Goal: Task Accomplishment & Management: Manage account settings

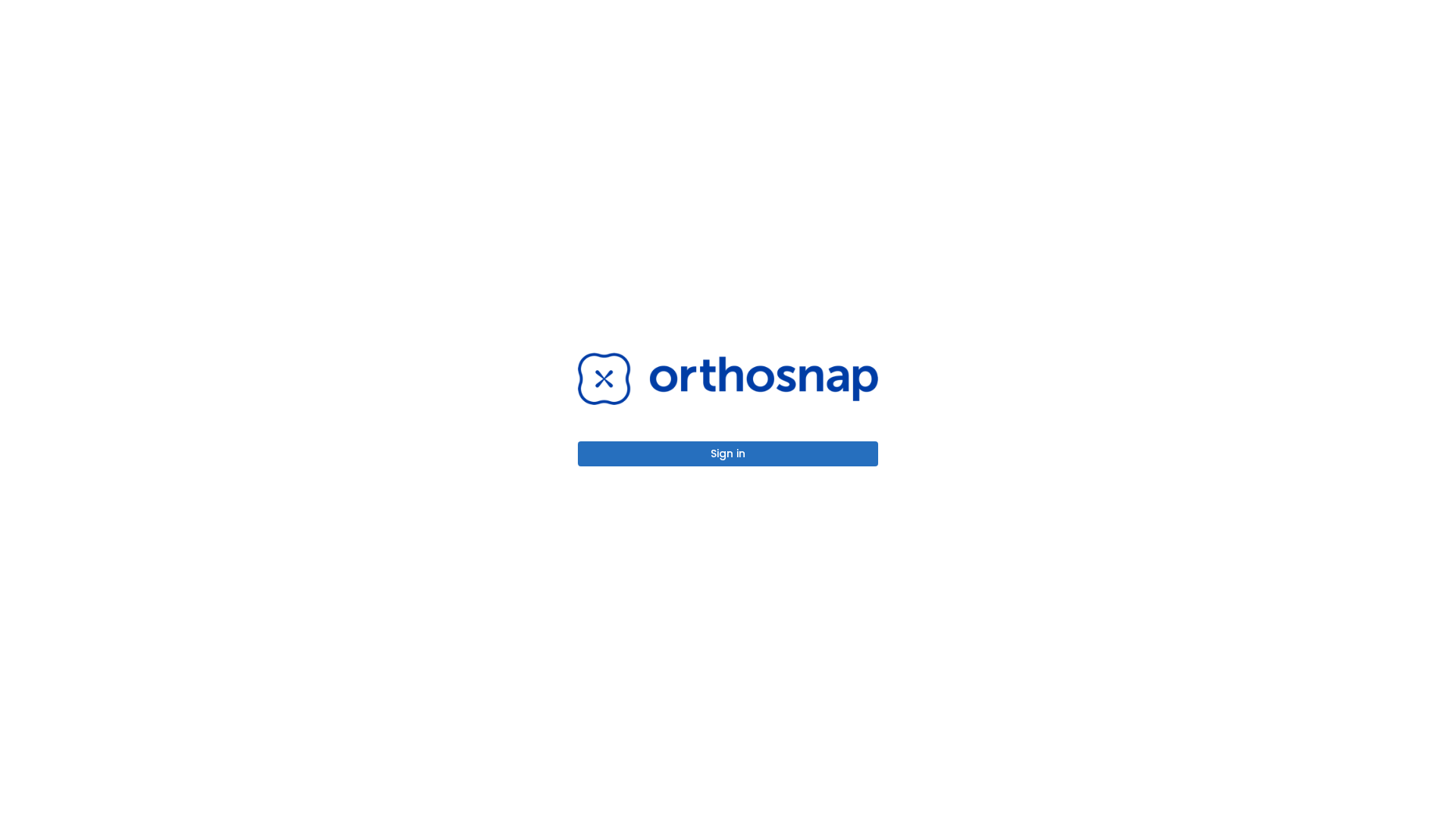
click at [728, 453] on button "Sign in" at bounding box center [728, 453] width 301 height 25
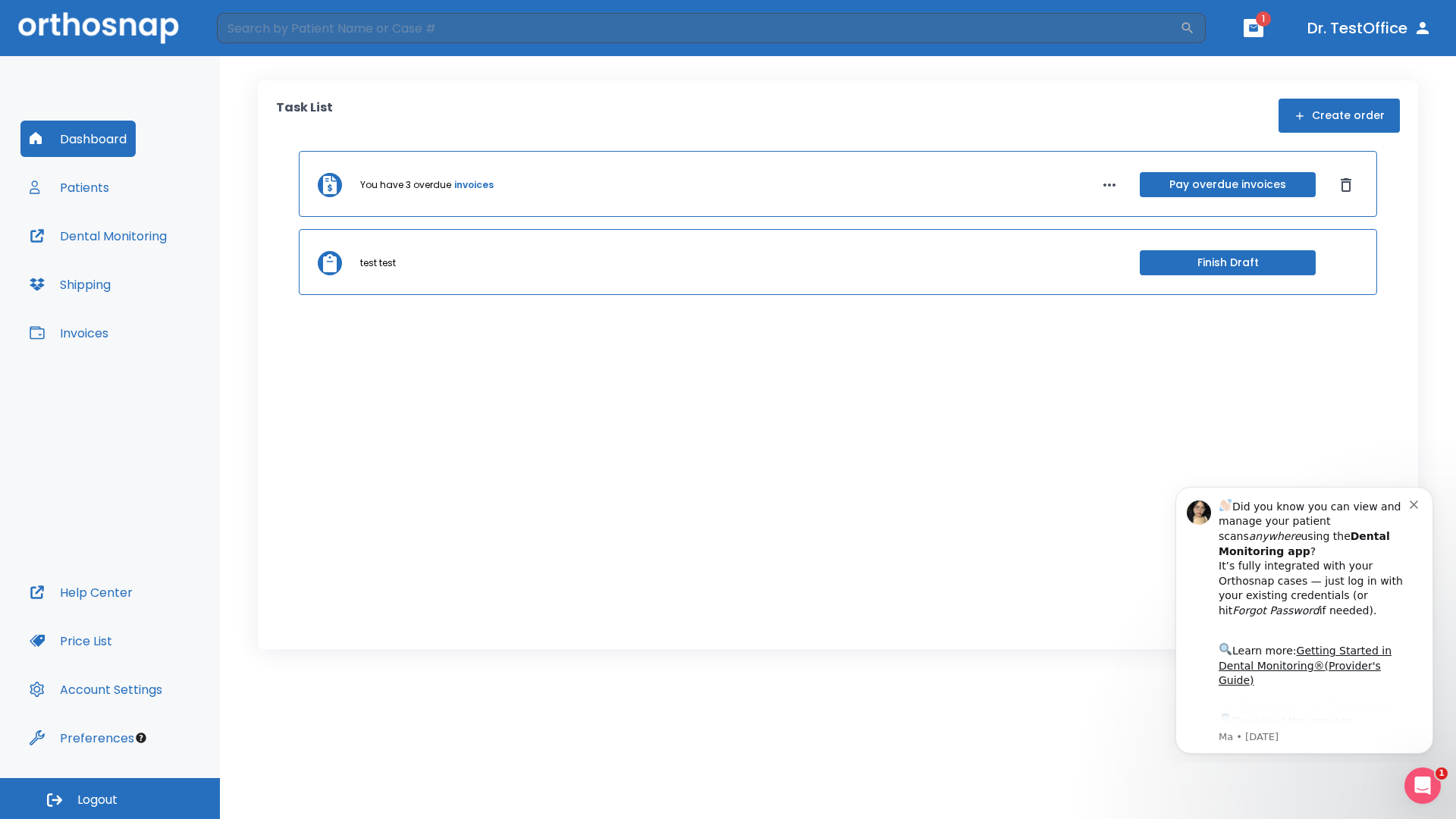
click at [110, 799] on span "Logout" at bounding box center [98, 800] width 40 height 17
